Goal: Task Accomplishment & Management: Complete application form

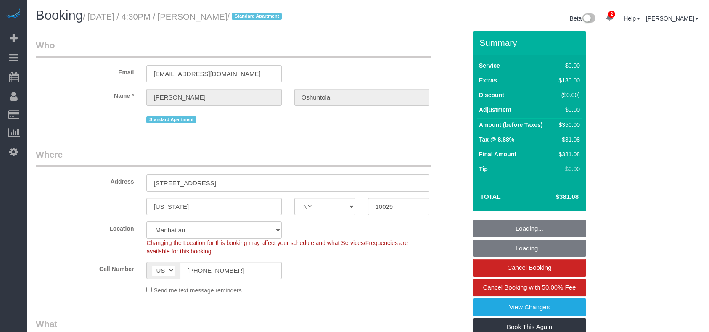
select select "NY"
select select "string:stripe-pm_1QrhwN4VGloSiKo7UlGiOlJ6"
click at [195, 273] on input "[PHONE_NUMBER]" at bounding box center [230, 270] width 101 height 17
select select "number:89"
select select "number:90"
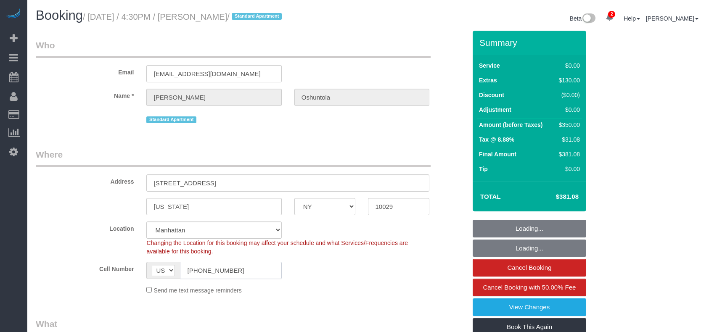
select select "number:15"
select select "number:5"
click at [195, 273] on input "[PHONE_NUMBER]" at bounding box center [230, 270] width 101 height 17
select select "object:1330"
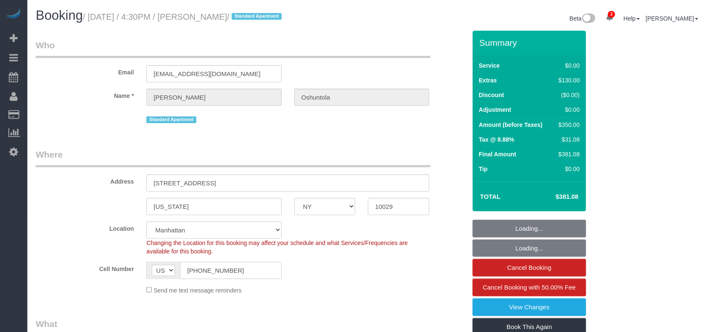
select select "2"
